Goal: Information Seeking & Learning: Learn about a topic

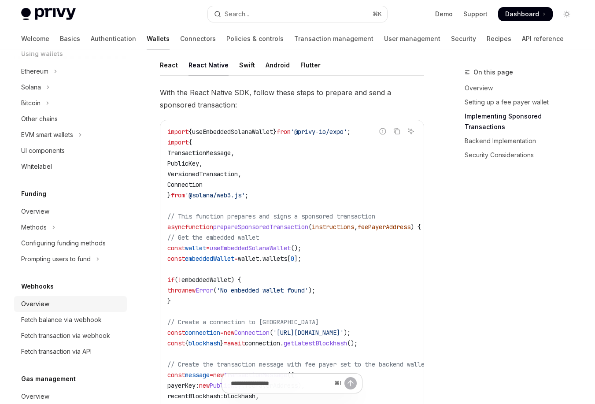
scroll to position [206, 0]
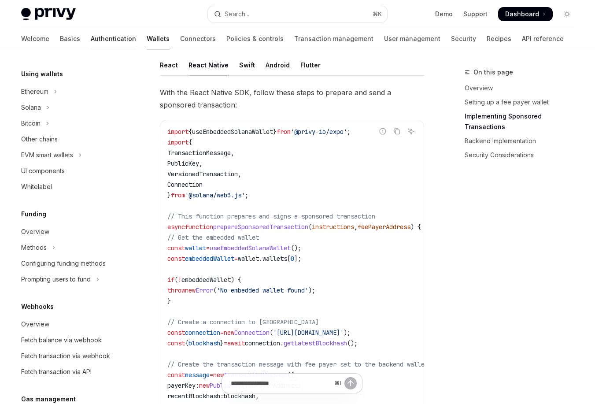
click at [91, 37] on link "Authentication" at bounding box center [113, 38] width 45 height 21
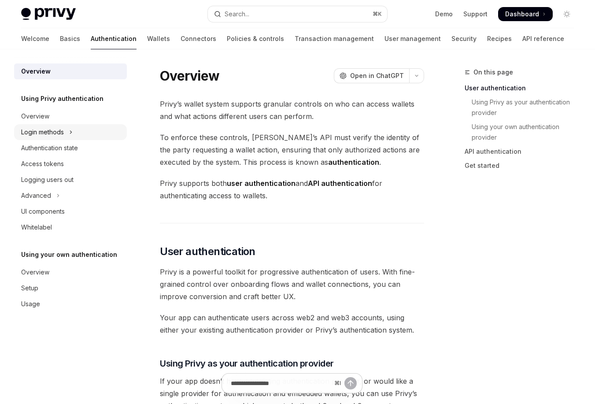
click at [71, 134] on icon "Toggle Login methods section" at bounding box center [71, 132] width 4 height 11
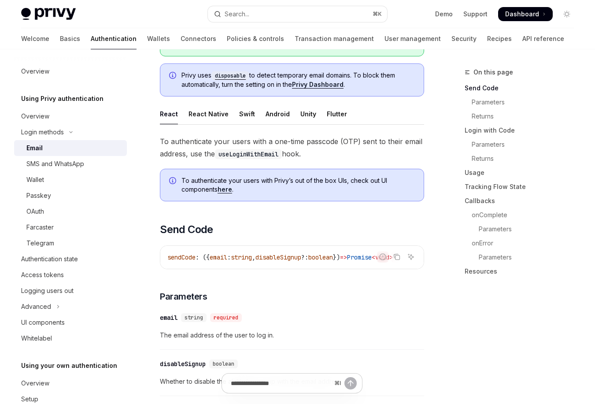
scroll to position [147, 0]
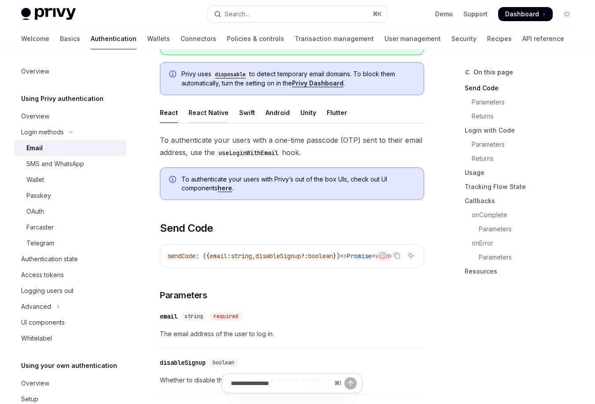
click at [214, 115] on div "React Native" at bounding box center [208, 112] width 40 height 21
type textarea "*"
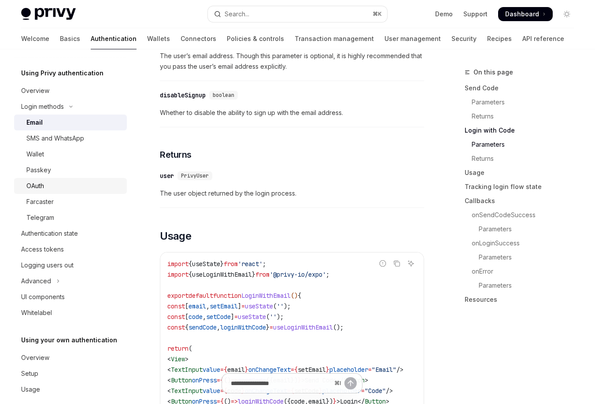
scroll to position [37, 0]
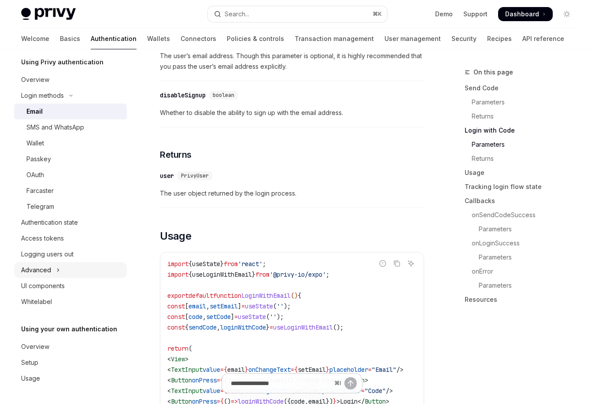
click at [53, 268] on button "Advanced" at bounding box center [70, 270] width 113 height 16
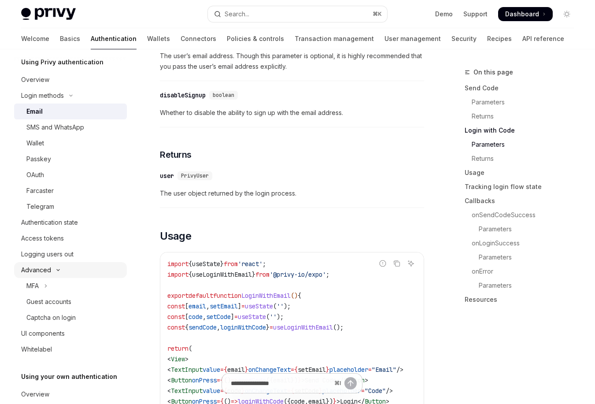
click at [62, 269] on icon "Toggle Advanced section" at bounding box center [58, 270] width 11 height 4
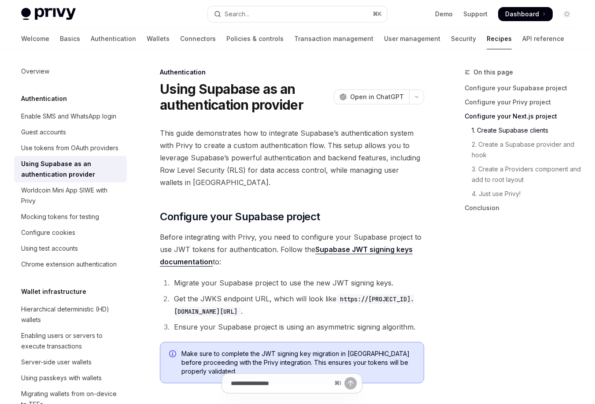
scroll to position [473, 0]
